Goal: Information Seeking & Learning: Learn about a topic

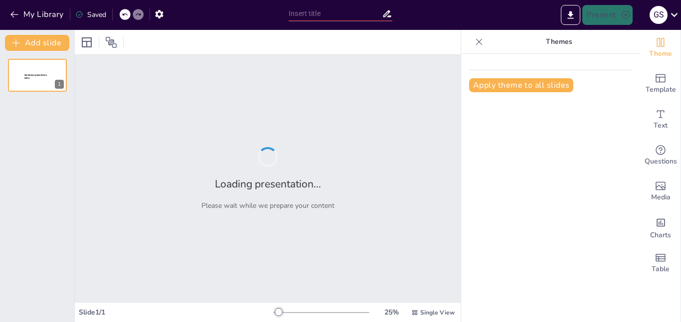
type input "Ángulos"
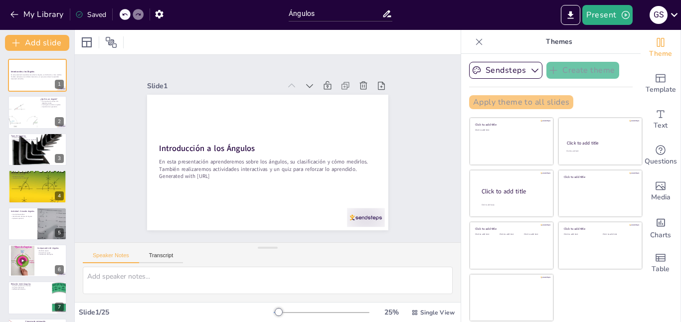
checkbox input "true"
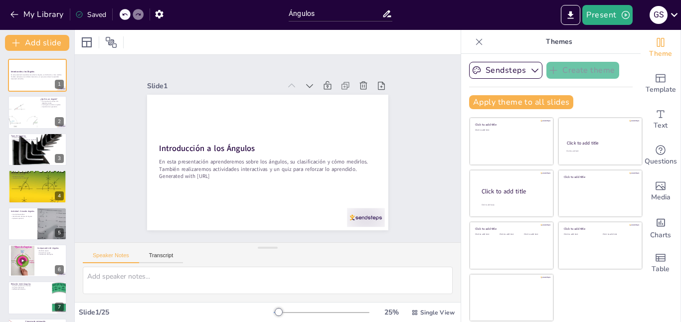
checkbox input "true"
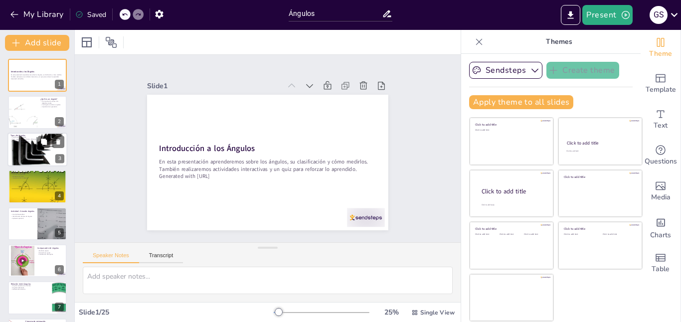
checkbox input "true"
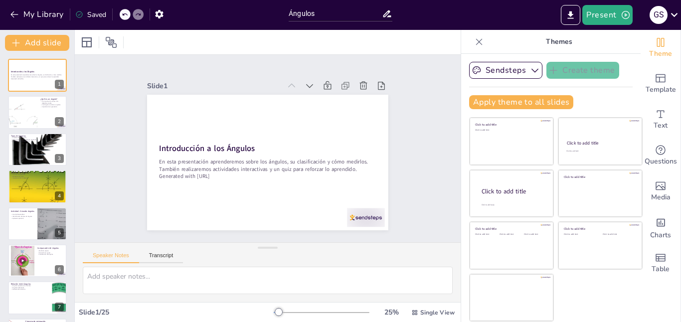
checkbox input "true"
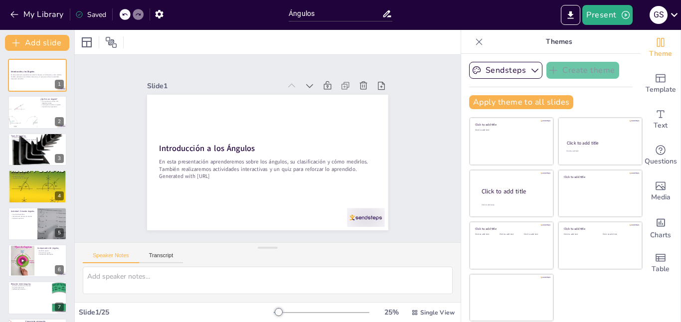
checkbox input "true"
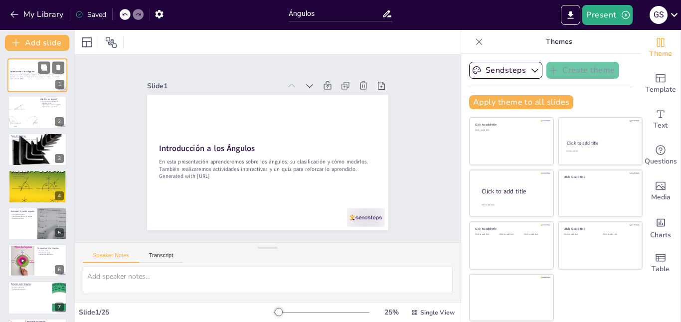
checkbox input "true"
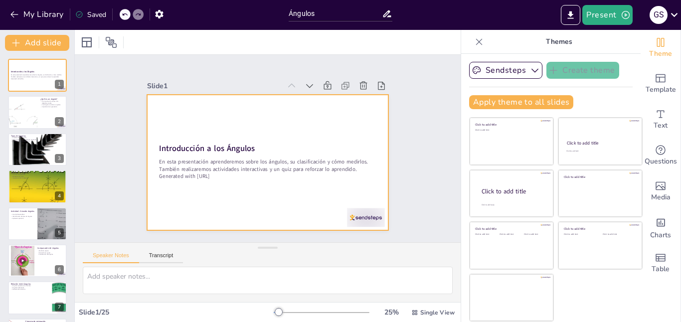
checkbox input "true"
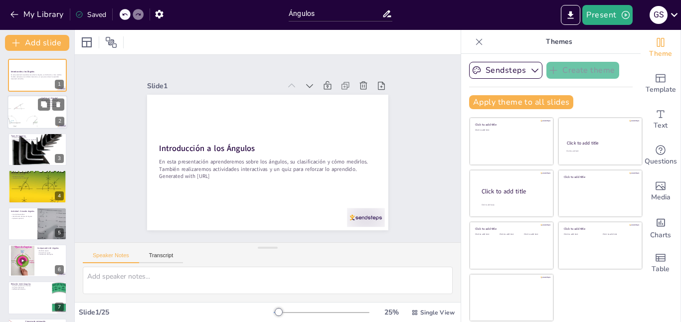
checkbox input "true"
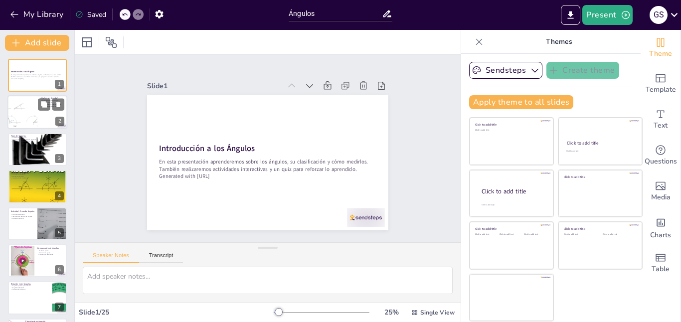
click at [28, 107] on div at bounding box center [23, 113] width 60 height 34
type textarea "Un ángulo se define como la figura formada por dos [MEDICAL_DATA] que comparten…"
checkbox input "true"
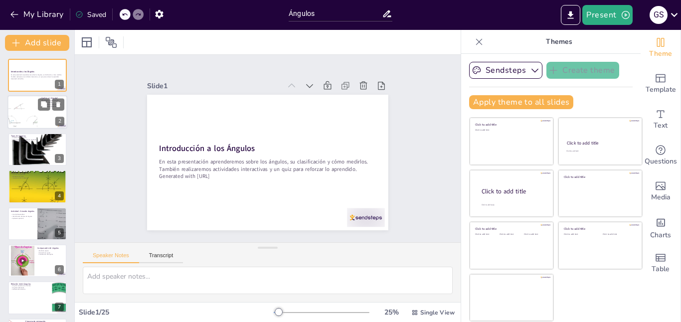
checkbox input "true"
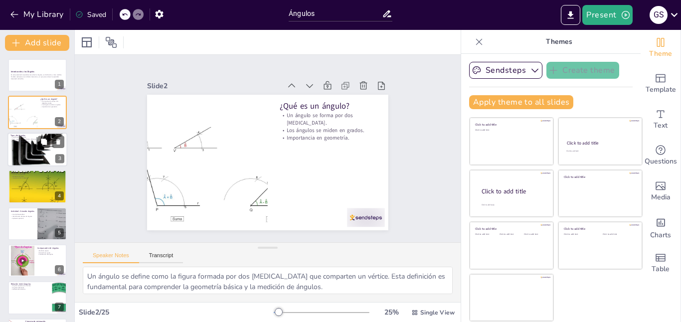
checkbox input "true"
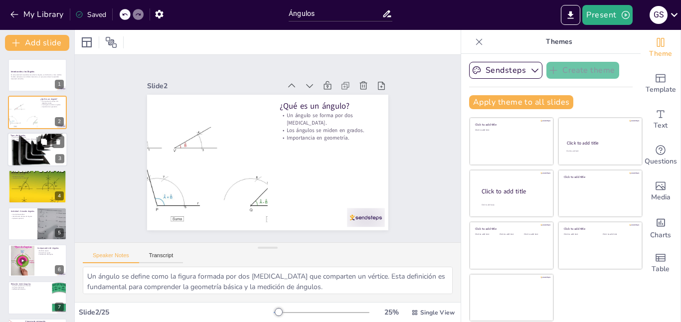
checkbox input "true"
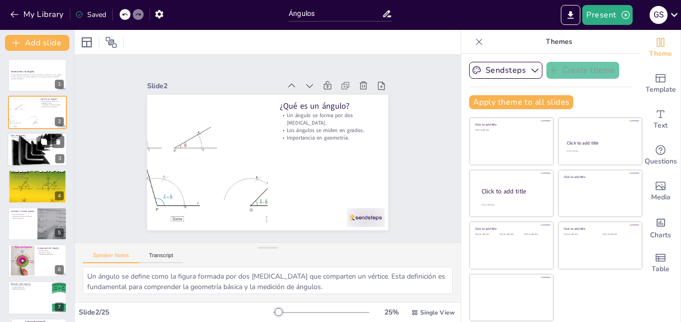
checkbox input "true"
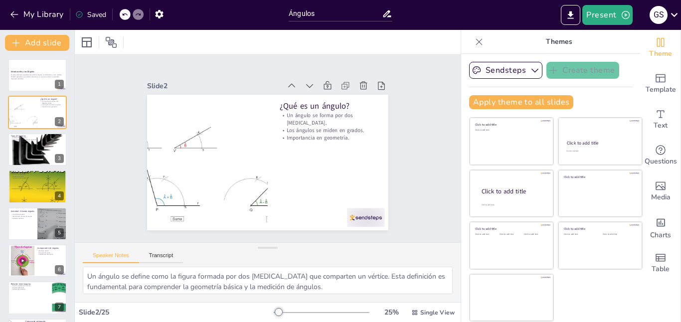
checkbox input "true"
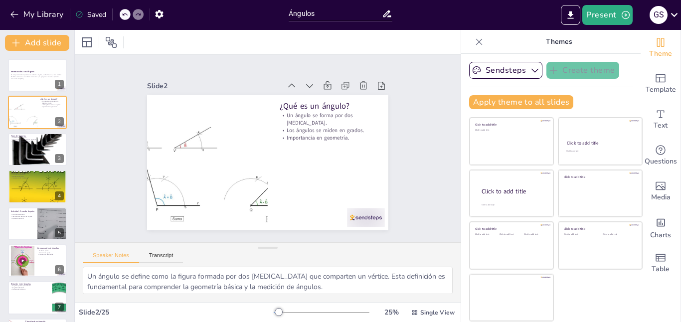
checkbox input "true"
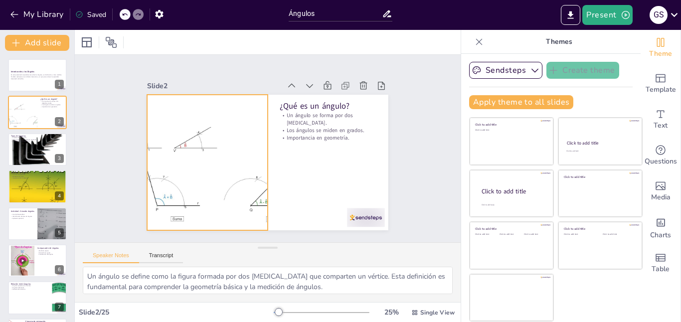
checkbox input "true"
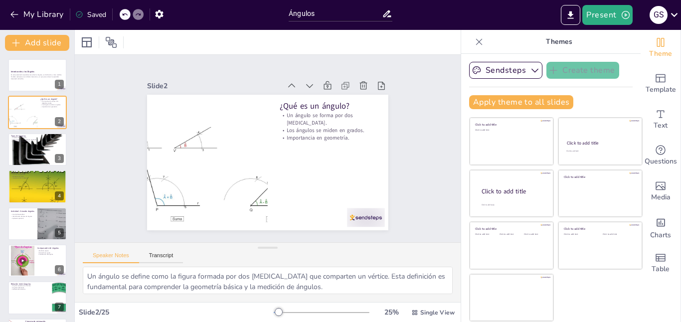
checkbox input "true"
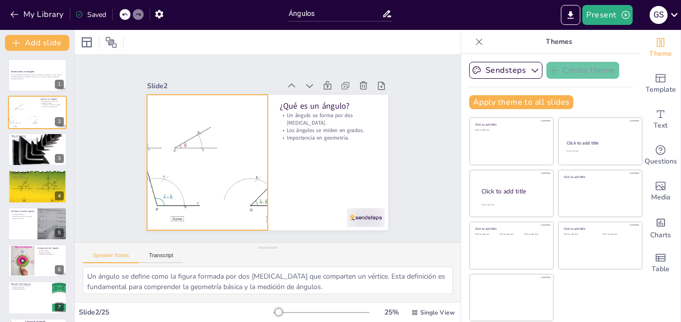
checkbox input "true"
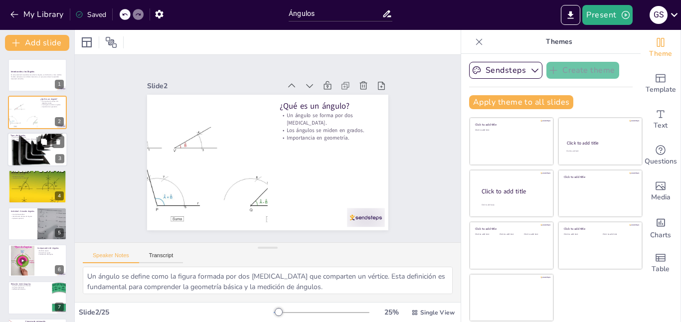
checkbox input "true"
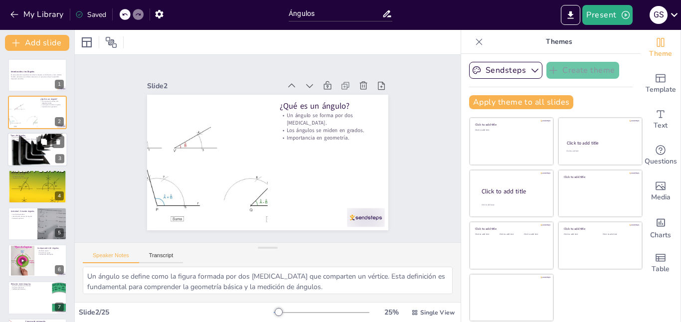
checkbox input "true"
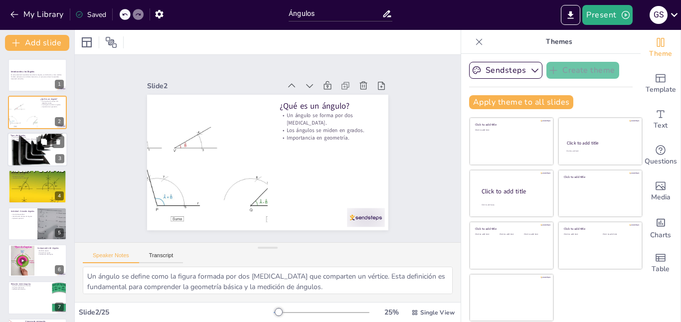
checkbox input "true"
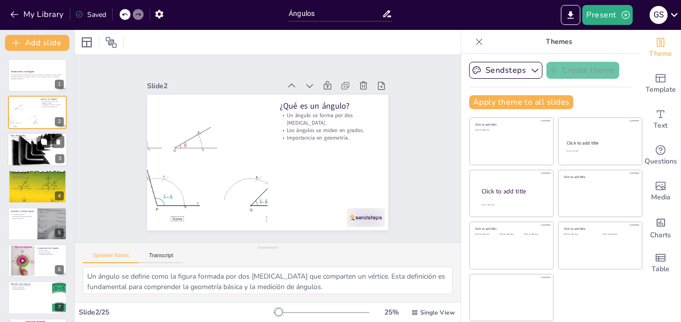
checkbox input "true"
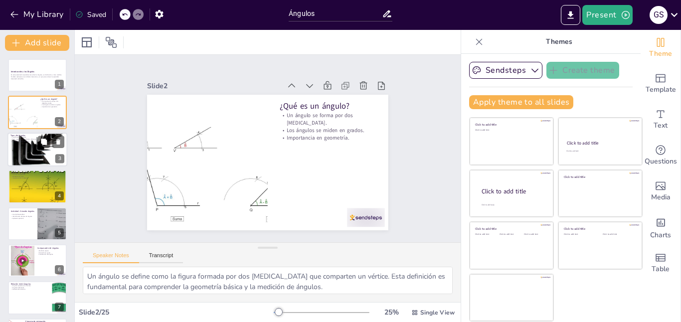
click at [31, 158] on div at bounding box center [37, 149] width 60 height 81
type textarea "La clasificación de los ángulos es fundamental para su estudio. Conocer los dif…"
checkbox input "true"
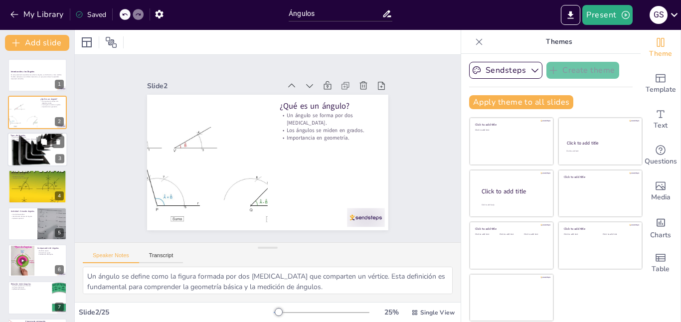
checkbox input "true"
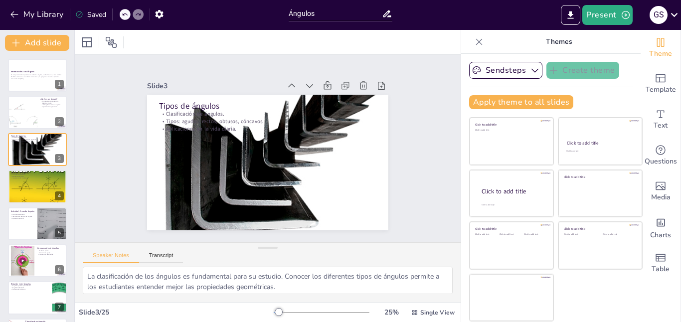
checkbox input "true"
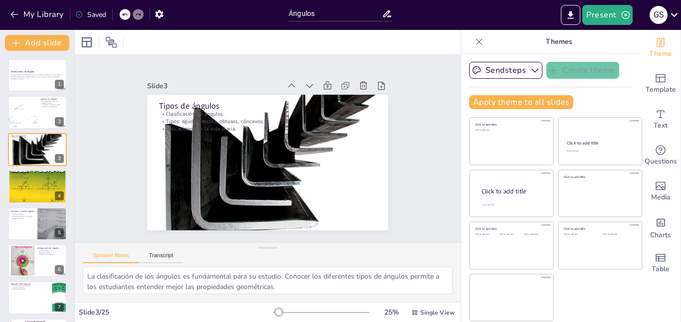
checkbox input "true"
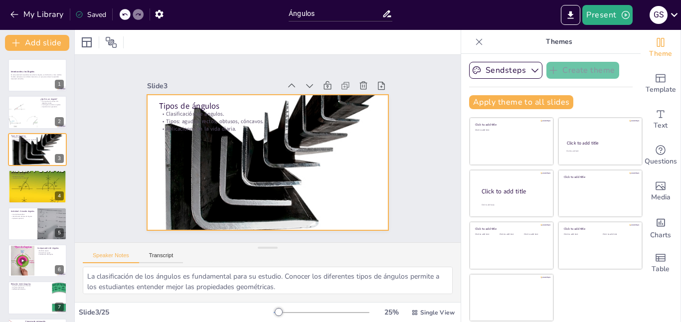
click at [215, 167] on div at bounding box center [263, 162] width 330 height 385
checkbox input "true"
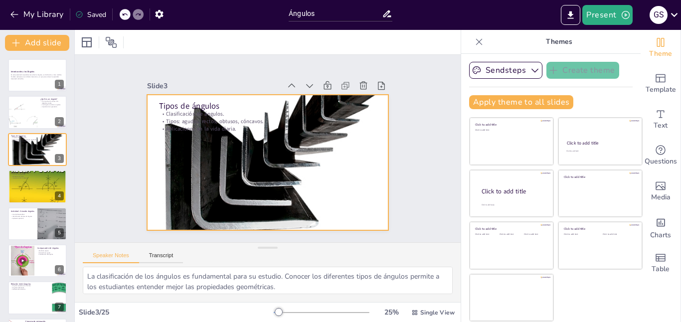
checkbox input "true"
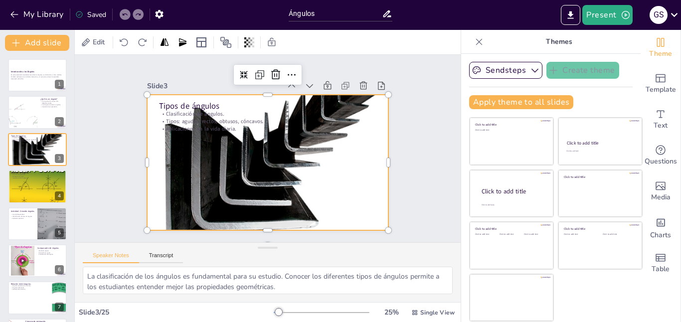
checkbox input "true"
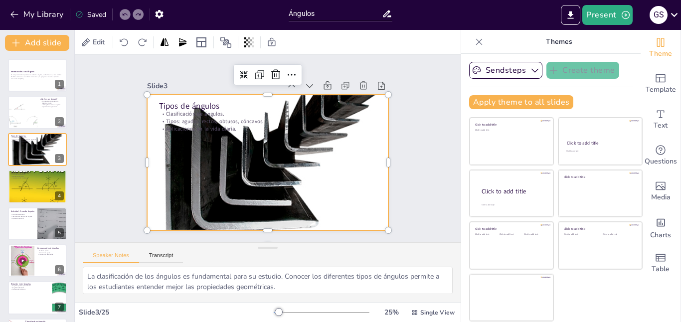
checkbox input "true"
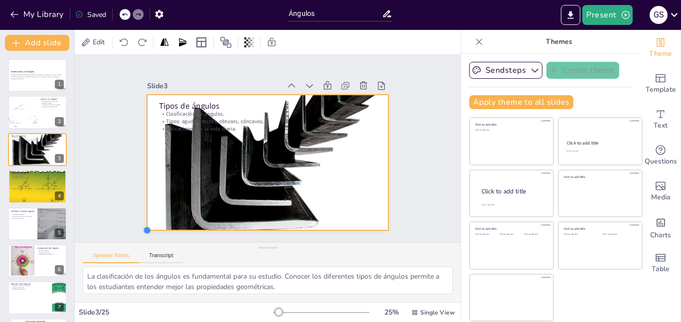
checkbox input "true"
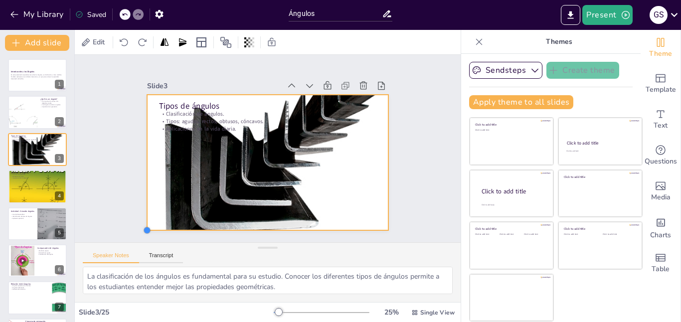
checkbox input "true"
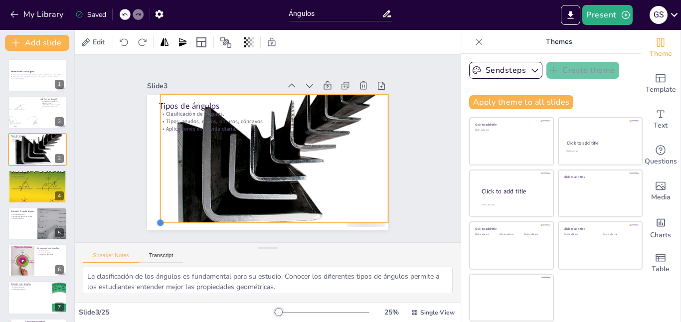
checkbox input "true"
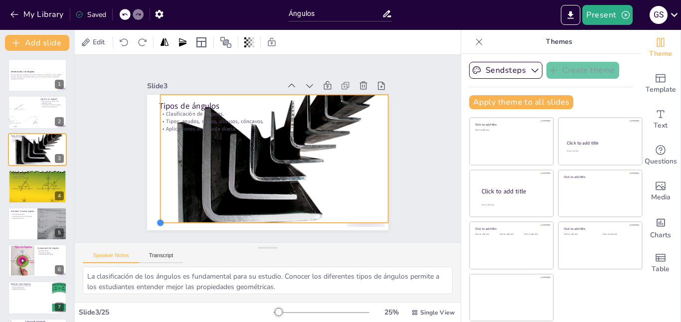
checkbox input "true"
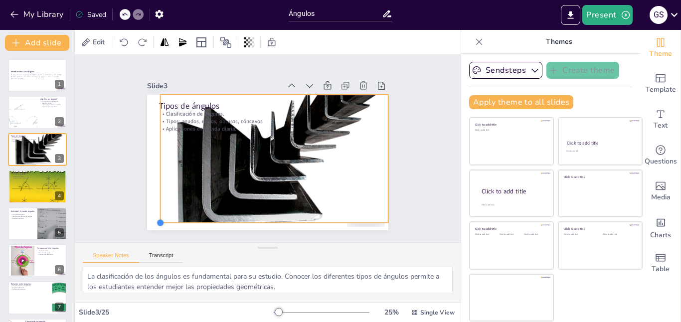
checkbox input "true"
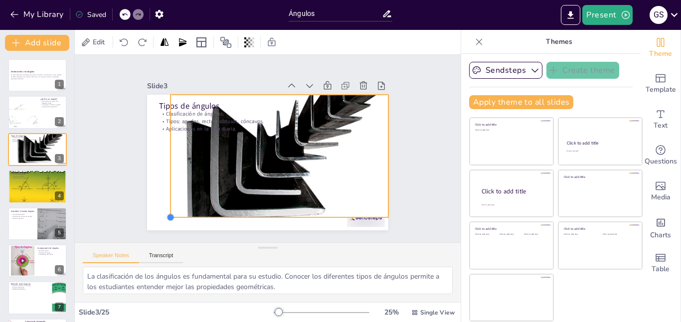
checkbox input "true"
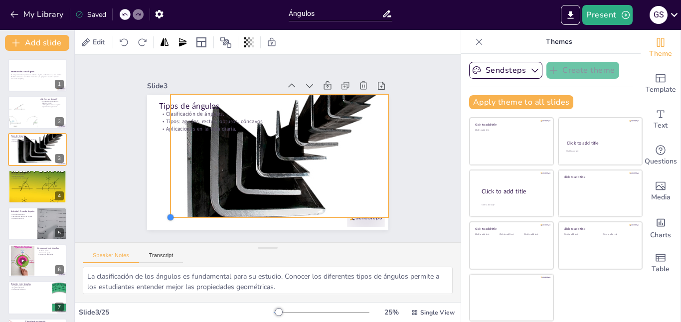
checkbox input "true"
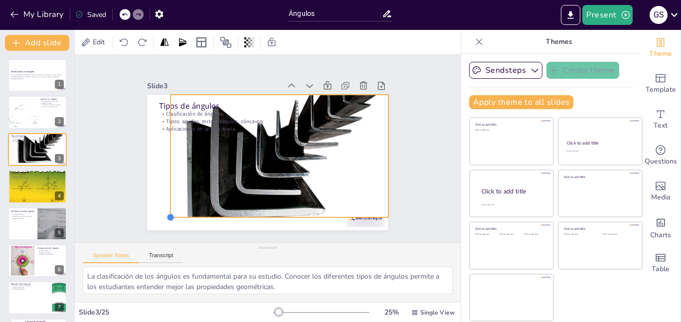
checkbox input "true"
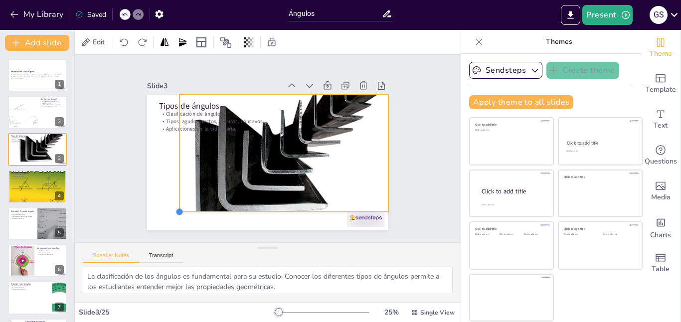
checkbox input "true"
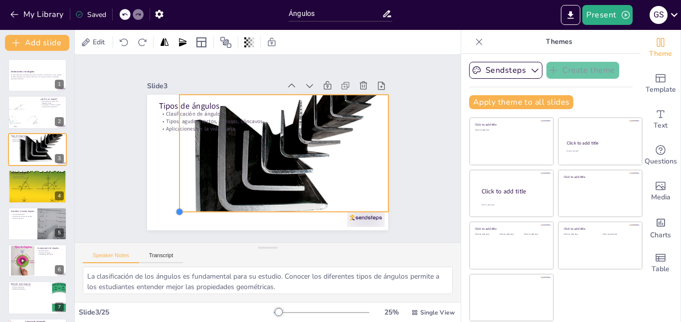
checkbox input "true"
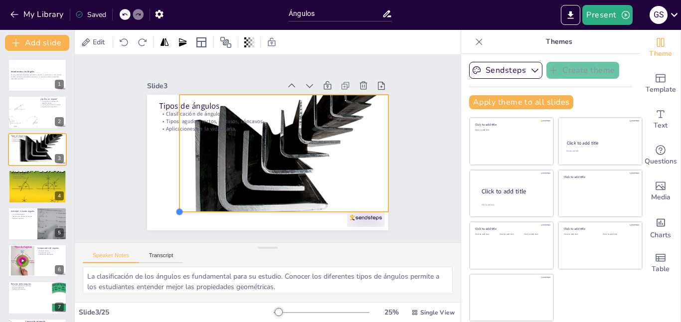
checkbox input "true"
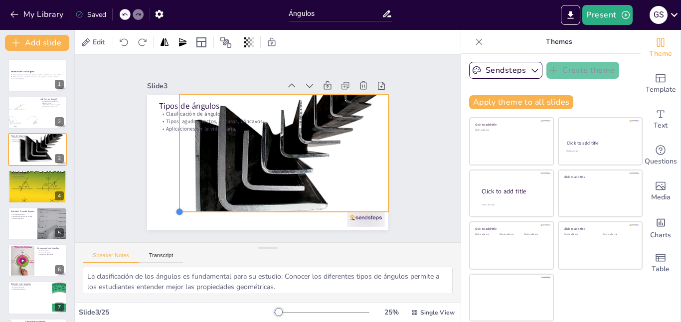
drag, startPoint x: 148, startPoint y: 230, endPoint x: 214, endPoint y: 187, distance: 78.5
click at [214, 187] on div "Tipos de ángulos Clasificación de ángulos. Tipos: agudos, rectos, obtusos, cónc…" at bounding box center [259, 159] width 275 height 251
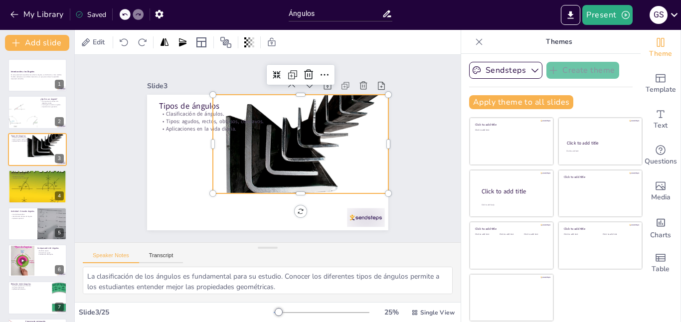
checkbox input "true"
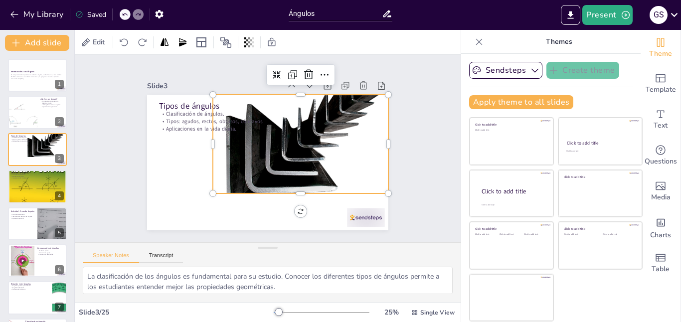
checkbox input "true"
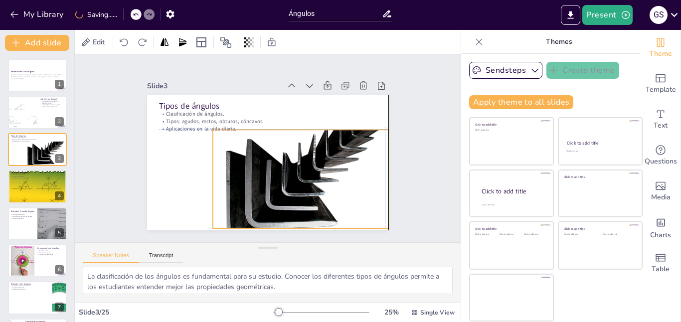
drag, startPoint x: 237, startPoint y: 176, endPoint x: 236, endPoint y: 209, distance: 32.4
click at [236, 209] on div at bounding box center [293, 185] width 221 height 269
click at [128, 195] on div "Slide 1 Introducción a los Ángulos En esta presentación aprenderemos sobre los …" at bounding box center [268, 148] width 336 height 306
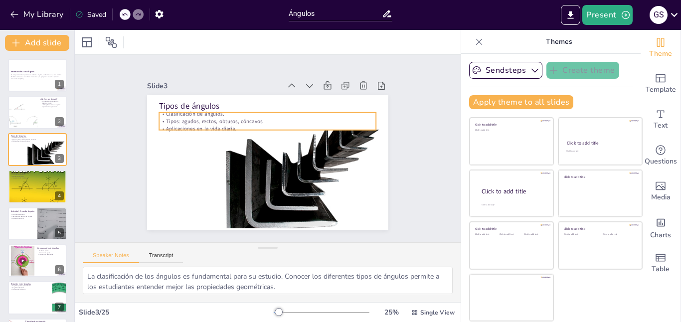
click at [197, 122] on p "Tipos: agudos, rectos, obtusos, cóncavos." at bounding box center [270, 121] width 216 height 30
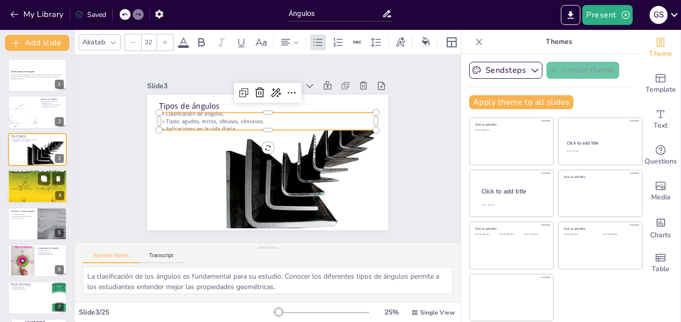
click at [27, 187] on div at bounding box center [37, 186] width 60 height 60
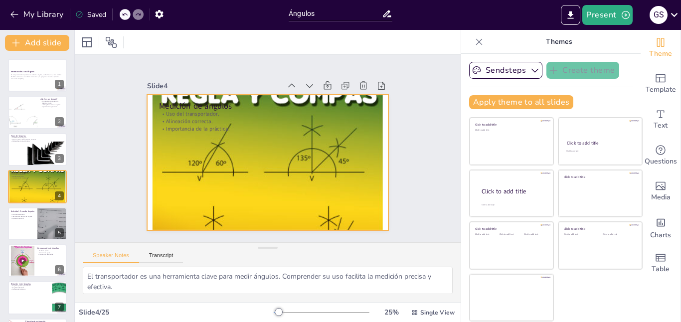
click at [235, 196] on div at bounding box center [266, 162] width 265 height 265
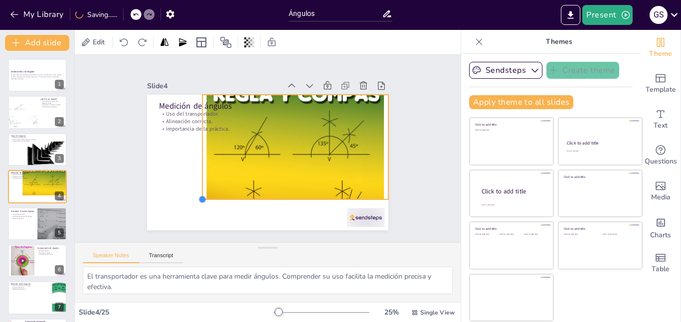
drag, startPoint x: 147, startPoint y: 230, endPoint x: 203, endPoint y: 189, distance: 68.9
click at [203, 189] on div "Medición de ángulos Uso del transportador. Alineación correcta. Importancia de …" at bounding box center [261, 161] width 277 height 238
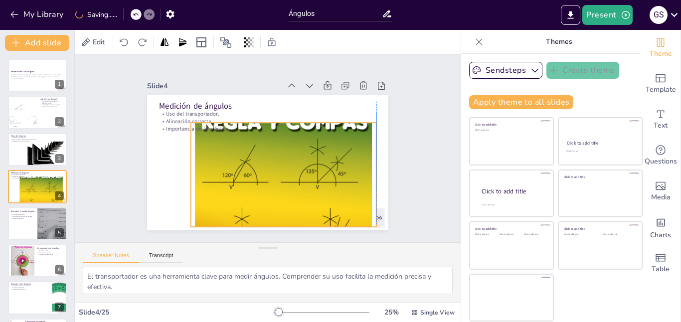
drag, startPoint x: 240, startPoint y: 166, endPoint x: 225, endPoint y: 192, distance: 29.2
click at [225, 192] on div at bounding box center [278, 178] width 220 height 220
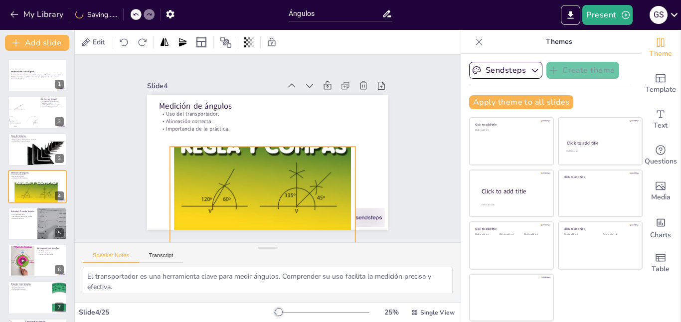
drag, startPoint x: 291, startPoint y: 148, endPoint x: 270, endPoint y: 171, distance: 31.7
click at [270, 171] on div at bounding box center [242, 105] width 259 height 259
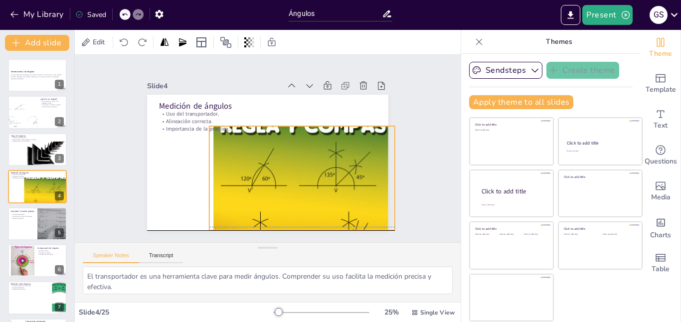
drag, startPoint x: 270, startPoint y: 171, endPoint x: 309, endPoint y: 150, distance: 44.8
click at [309, 150] on div at bounding box center [298, 181] width 203 height 203
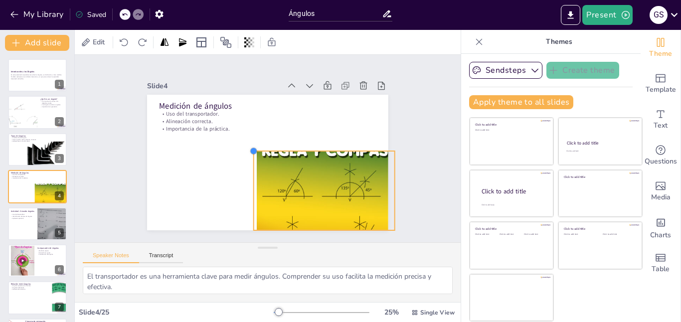
drag, startPoint x: 208, startPoint y: 125, endPoint x: 286, endPoint y: 166, distance: 88.0
click at [286, 150] on div "Medición de ángulos Uso del transportador. Alineación correcta. Importancia de …" at bounding box center [265, 162] width 264 height 183
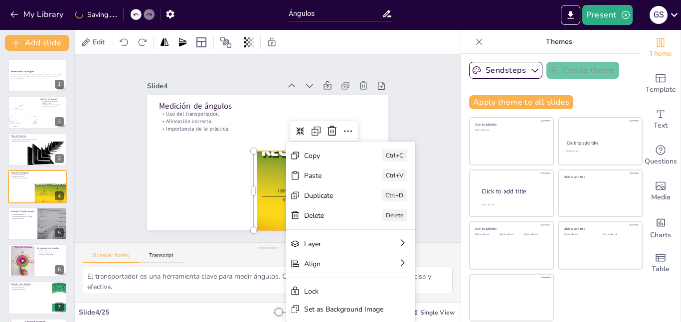
click at [276, 180] on div at bounding box center [319, 196] width 155 height 155
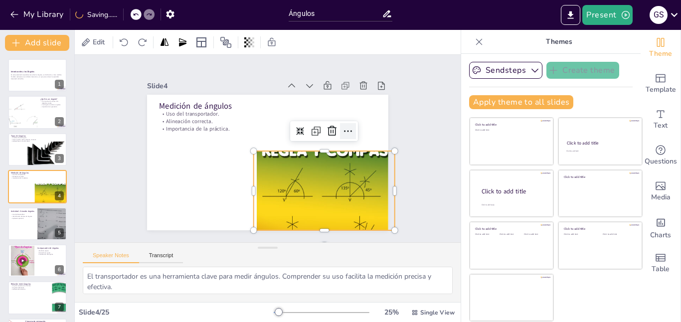
click at [351, 141] on icon at bounding box center [350, 148] width 14 height 14
click at [284, 183] on div at bounding box center [314, 201] width 167 height 167
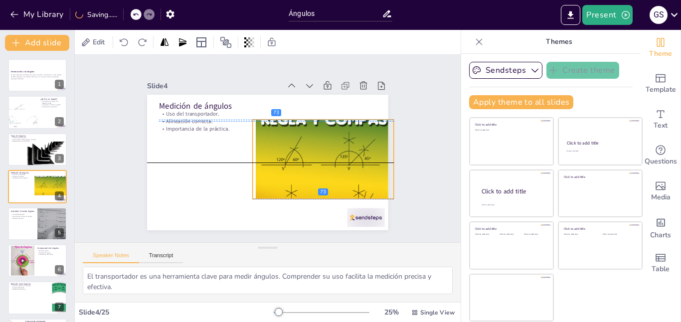
drag, startPoint x: 284, startPoint y: 155, endPoint x: 283, endPoint y: 149, distance: 6.6
click at [283, 149] on div at bounding box center [319, 170] width 167 height 167
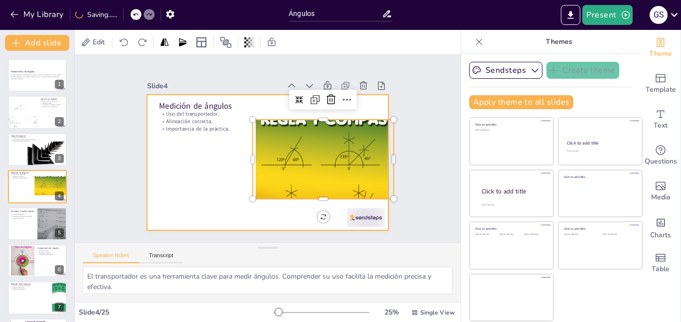
click at [190, 162] on div at bounding box center [267, 163] width 241 height 136
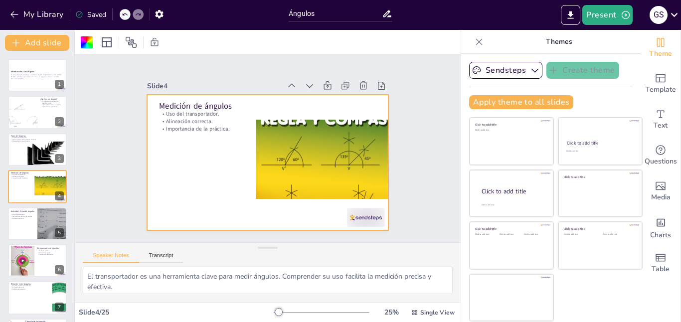
click at [120, 165] on div "Slide 1 Introducción a los Ángulos En esta presentación aprenderemos sobre los …" at bounding box center [267, 148] width 297 height 163
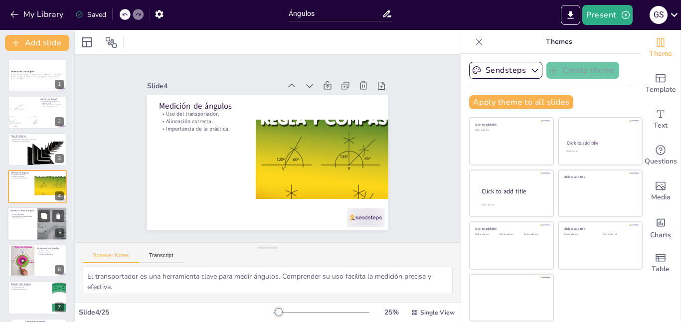
click at [45, 223] on div at bounding box center [52, 224] width 40 height 34
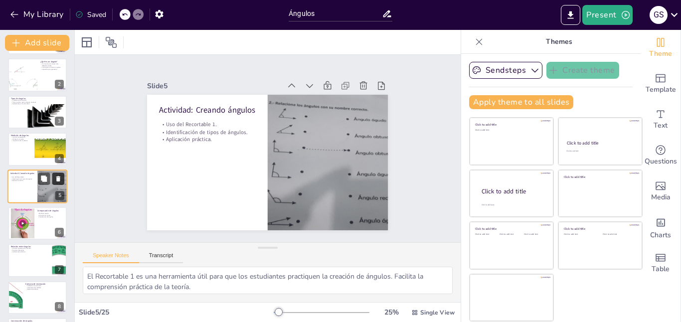
click at [60, 180] on icon at bounding box center [58, 178] width 7 height 7
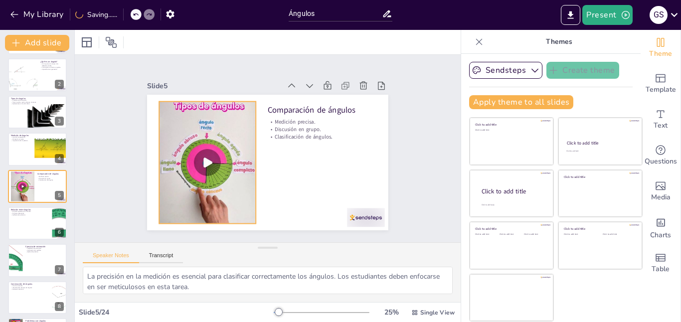
click at [210, 166] on div at bounding box center [207, 162] width 96 height 171
click at [207, 165] on div at bounding box center [236, 95] width 193 height 144
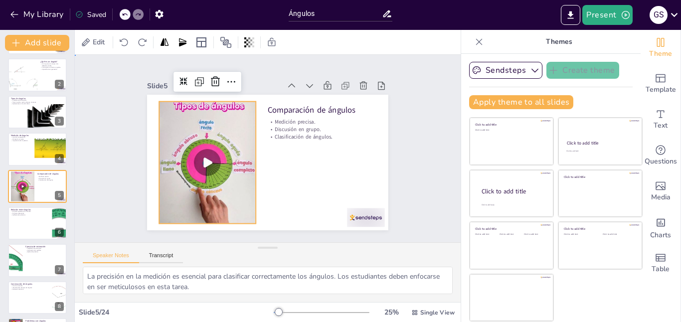
click at [428, 185] on div "Slide 1 Introducción a los Ángulos En esta presentación aprenderemos sobre los …" at bounding box center [267, 148] width 416 height 263
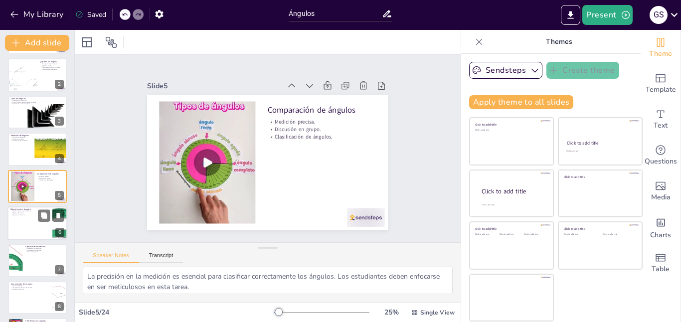
click at [41, 223] on div at bounding box center [37, 223] width 60 height 34
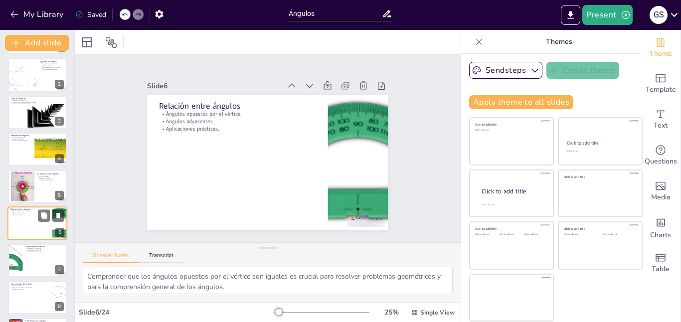
scroll to position [74, 0]
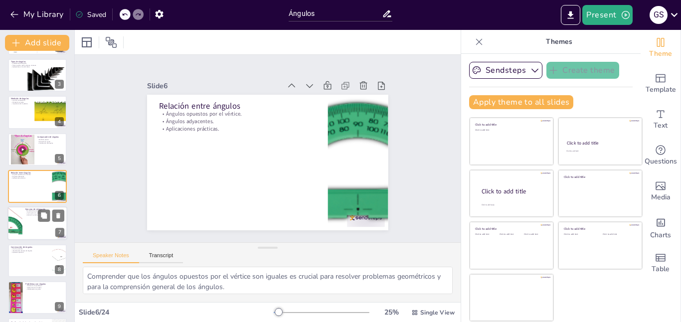
click at [29, 235] on div at bounding box center [37, 224] width 60 height 34
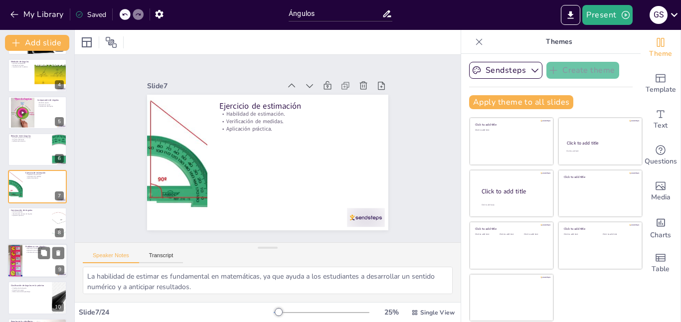
click at [29, 257] on div at bounding box center [37, 261] width 60 height 34
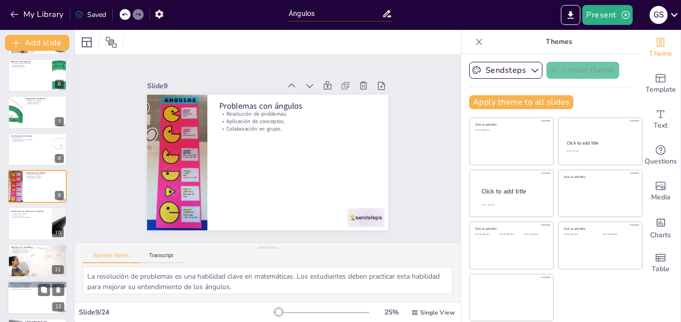
click at [29, 298] on div at bounding box center [37, 297] width 60 height 34
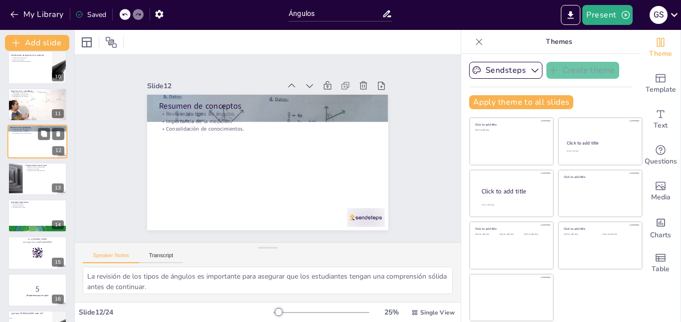
scroll to position [342, 0]
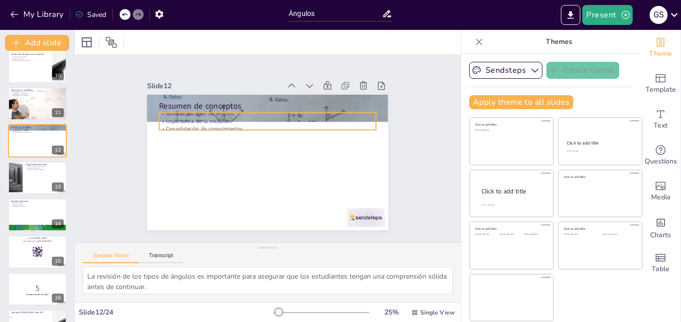
click at [316, 112] on div "Resumen de conceptos Revisión de tipos de ángulos. Importancia de la medición. …" at bounding box center [266, 162] width 254 height 160
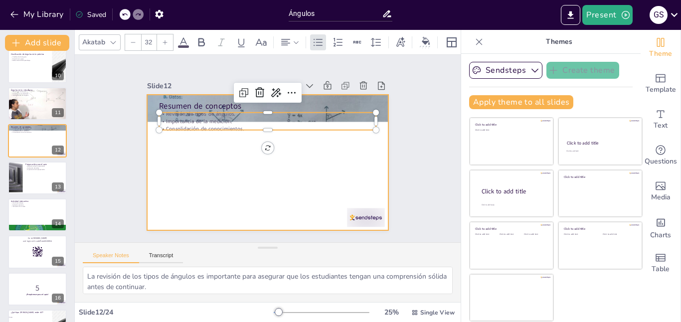
click at [293, 172] on div at bounding box center [266, 162] width 254 height 160
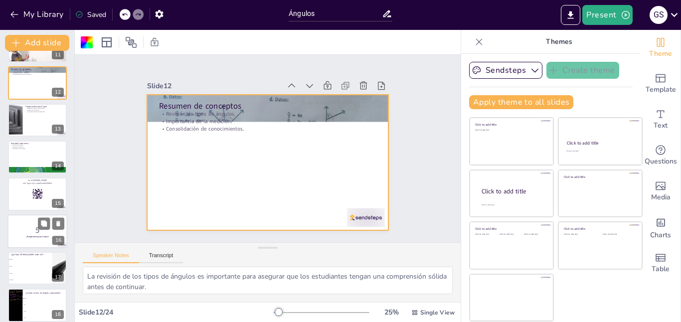
click at [26, 239] on div at bounding box center [37, 231] width 60 height 34
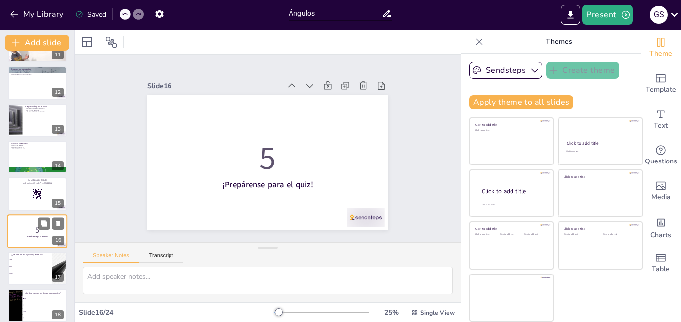
scroll to position [445, 0]
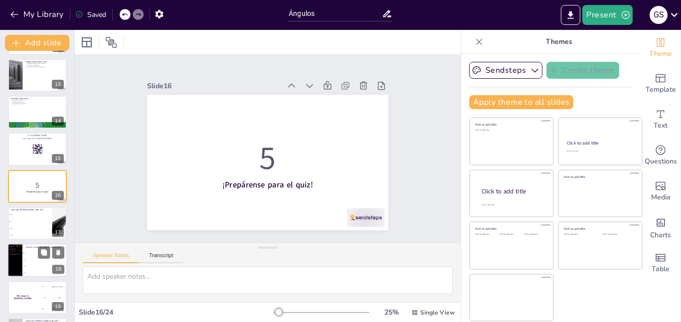
click at [28, 260] on span "90º" at bounding box center [45, 259] width 43 height 1
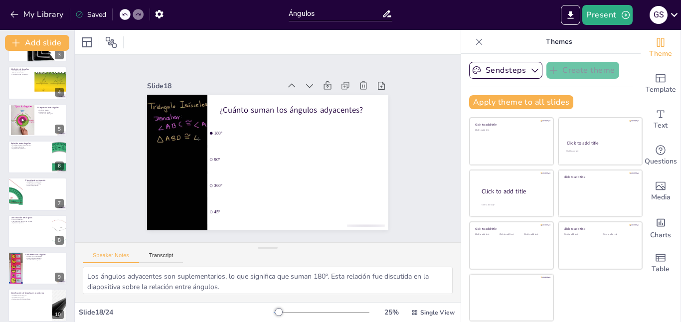
scroll to position [0, 0]
